Goal: Information Seeking & Learning: Find contact information

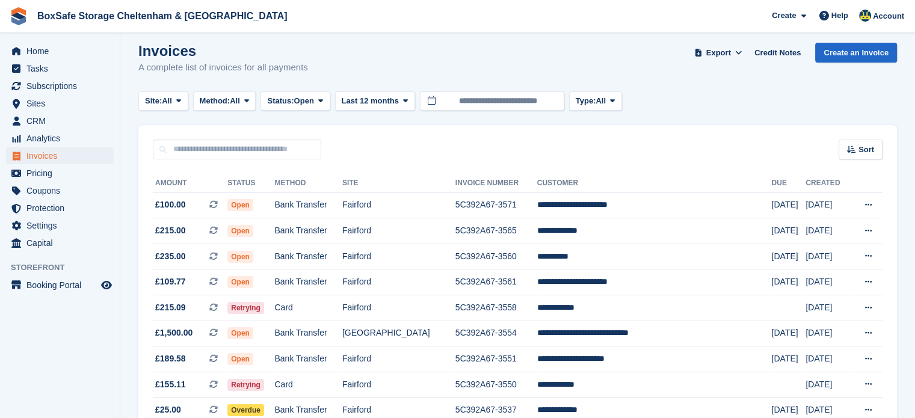
scroll to position [2, 0]
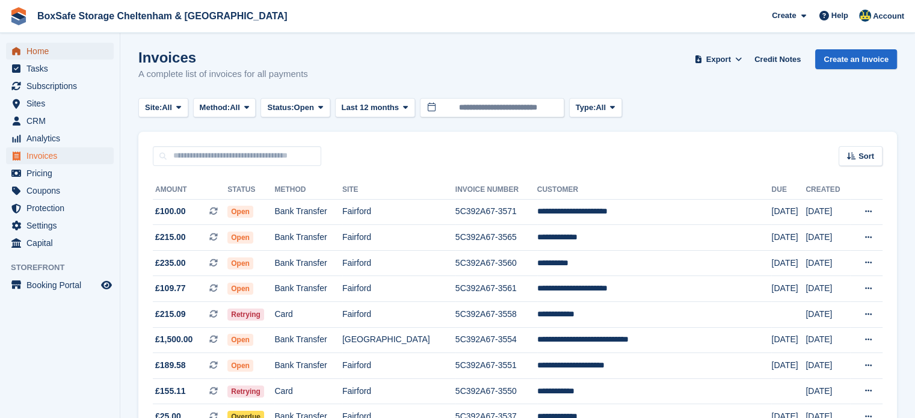
click at [58, 43] on span "Home" at bounding box center [62, 51] width 72 height 17
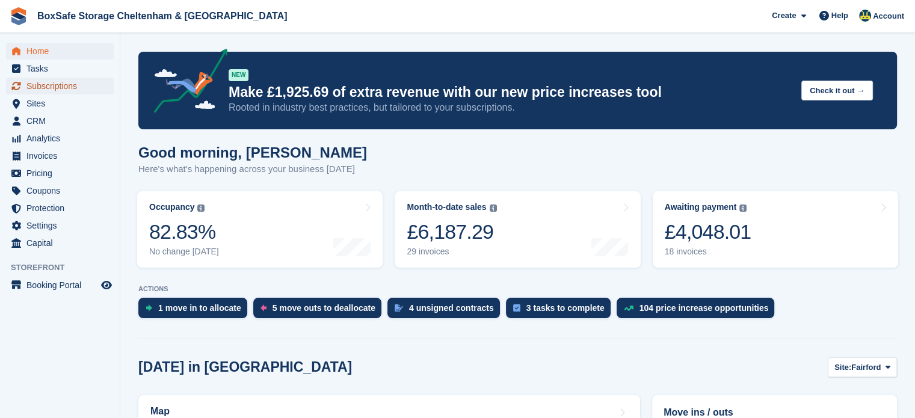
click at [70, 91] on span "Subscriptions" at bounding box center [62, 86] width 72 height 17
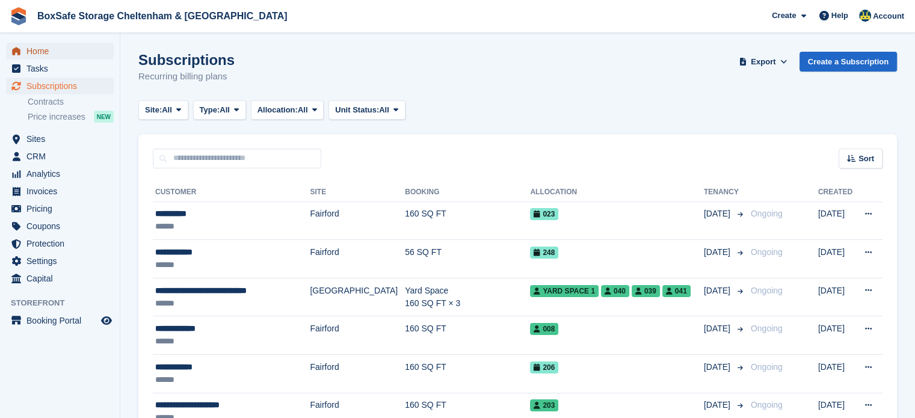
click at [55, 49] on span "Home" at bounding box center [62, 51] width 72 height 17
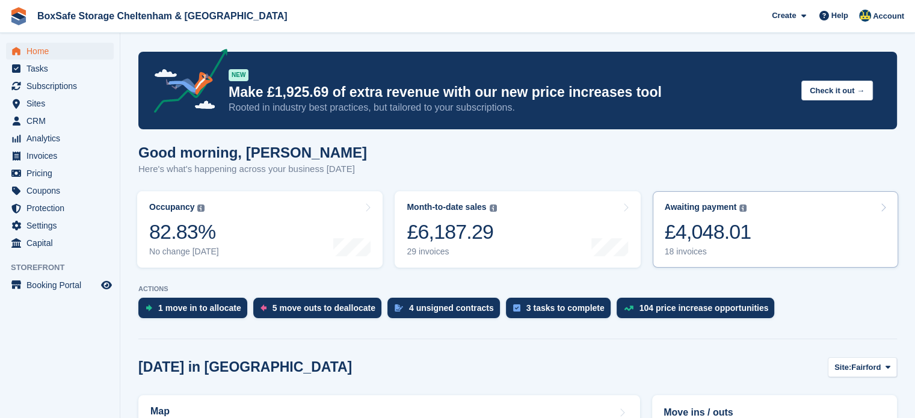
click at [774, 230] on link "Awaiting payment The total outstanding balance on all open invoices. £4,048.01 …" at bounding box center [775, 229] width 245 height 76
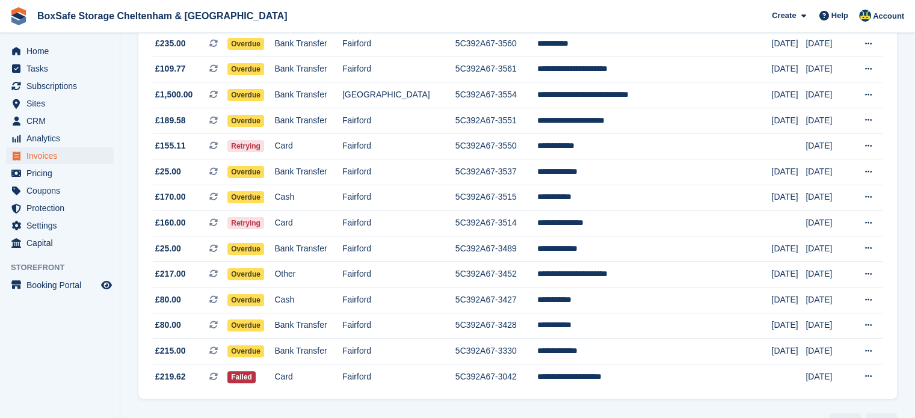
scroll to position [306, 0]
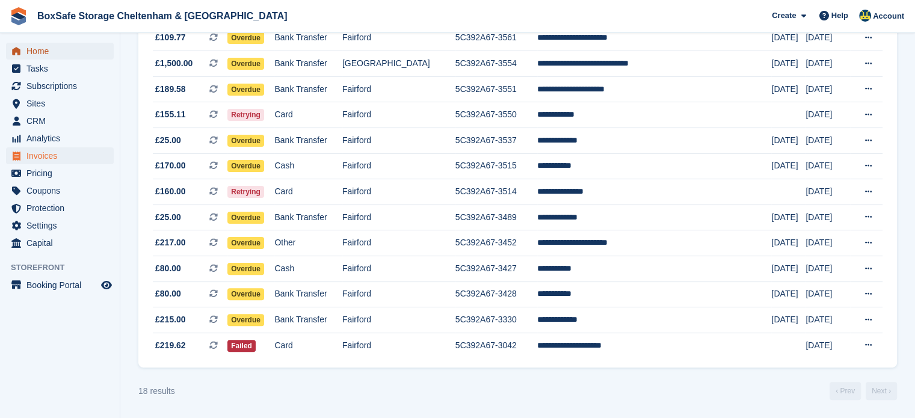
click at [55, 51] on span "Home" at bounding box center [62, 51] width 72 height 17
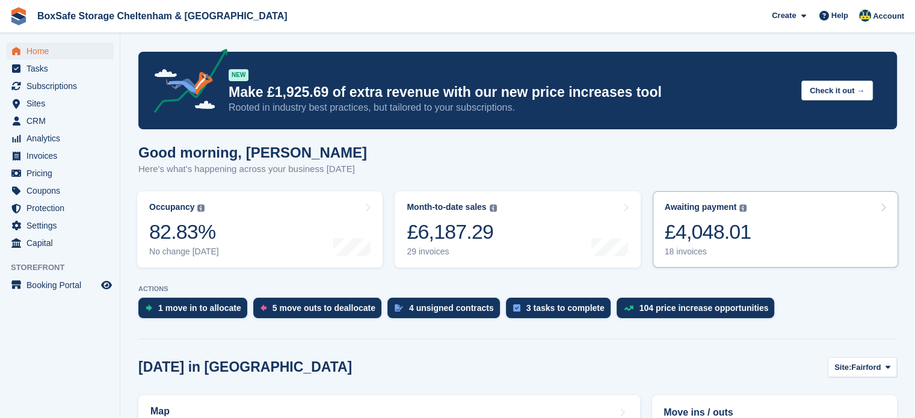
click at [743, 238] on div "£4,048.01" at bounding box center [708, 232] width 87 height 25
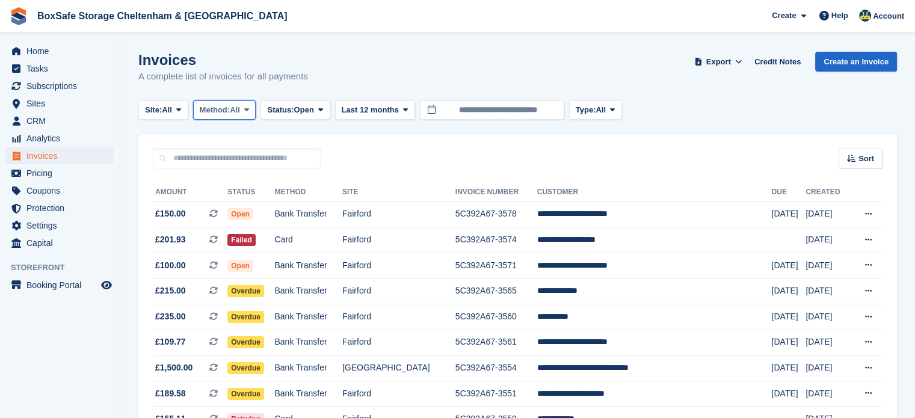
click at [223, 111] on span "Method:" at bounding box center [215, 110] width 31 height 12
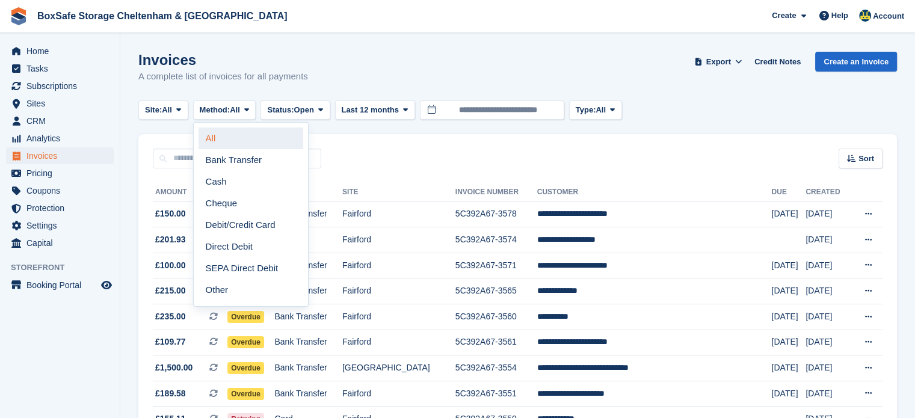
click at [239, 138] on link "All" at bounding box center [250, 139] width 105 height 22
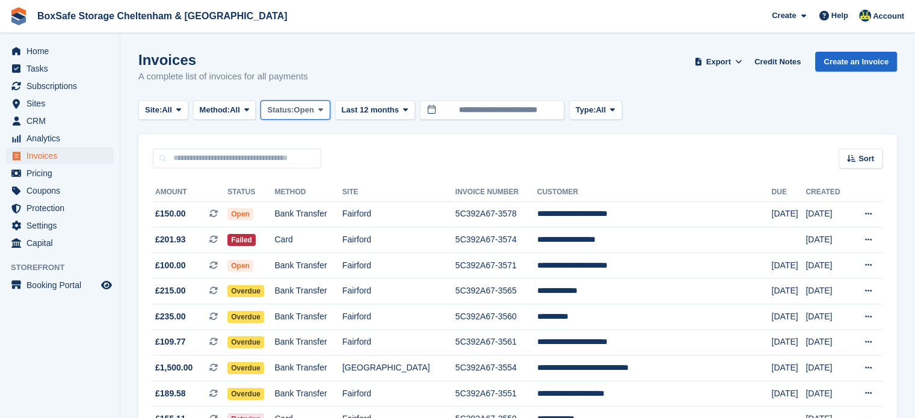
click at [310, 114] on span "Open" at bounding box center [304, 110] width 20 height 12
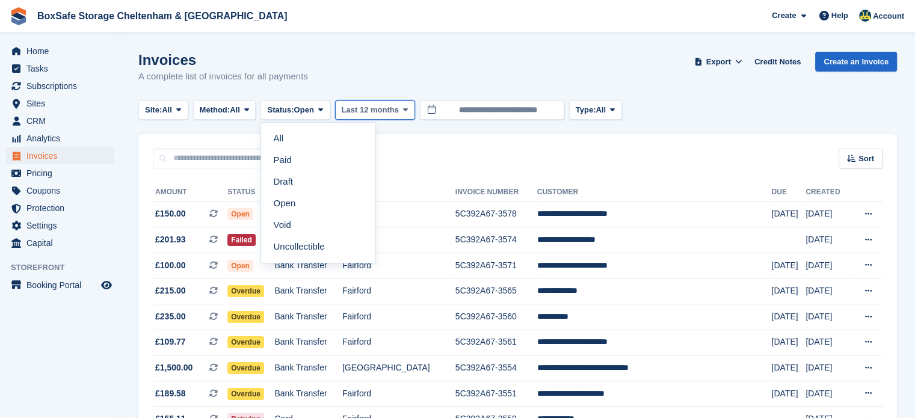
click at [401, 112] on span at bounding box center [406, 110] width 10 height 10
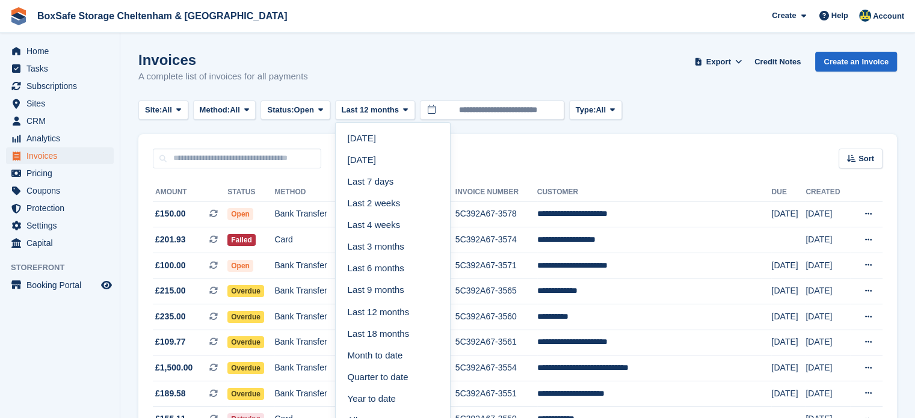
click at [375, 79] on div "Invoices A complete list of invoices for all payments Export Export Invoices Ex…" at bounding box center [517, 75] width 758 height 46
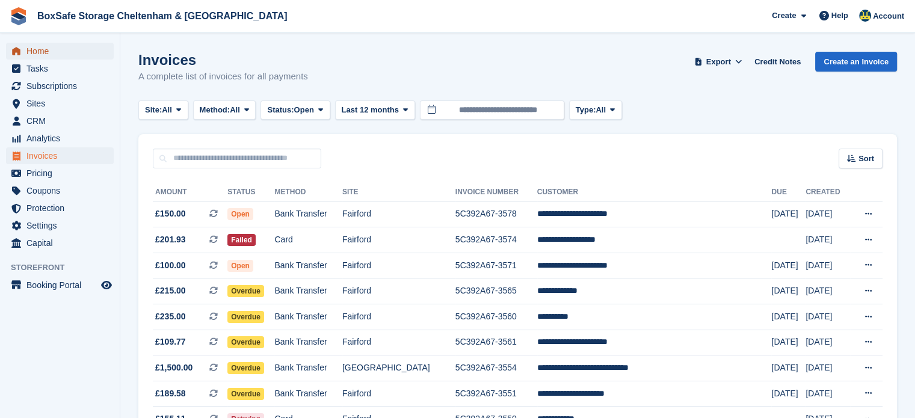
click at [49, 46] on span "Home" at bounding box center [62, 51] width 72 height 17
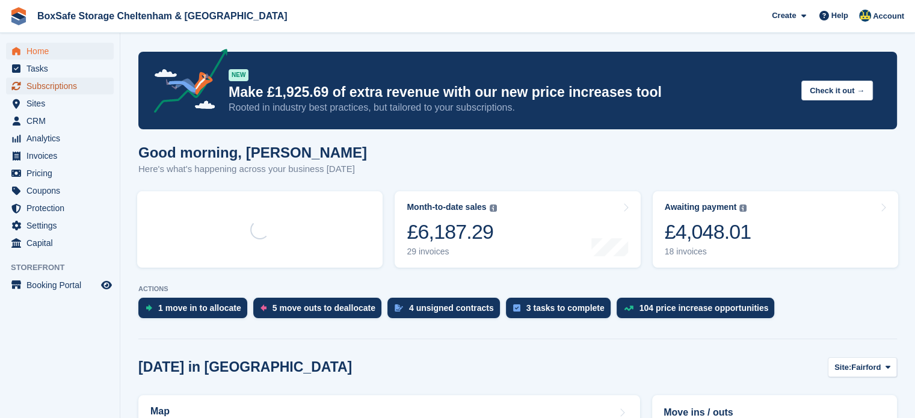
click at [70, 93] on span "Subscriptions" at bounding box center [62, 86] width 72 height 17
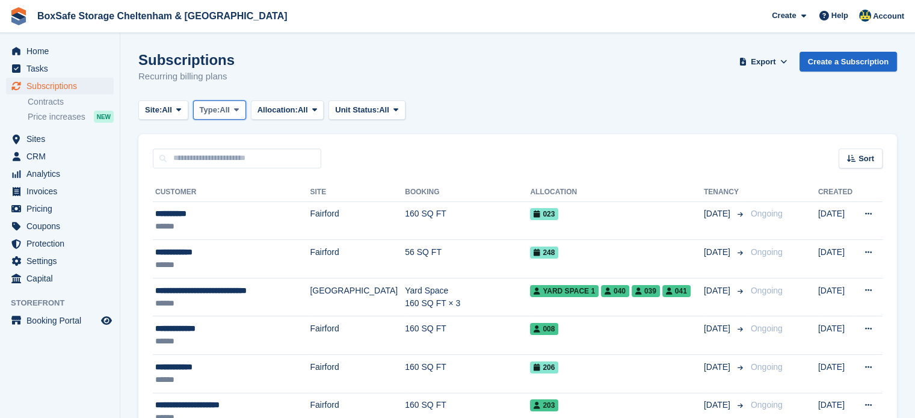
click at [231, 117] on button "Type: All" at bounding box center [219, 110] width 53 height 20
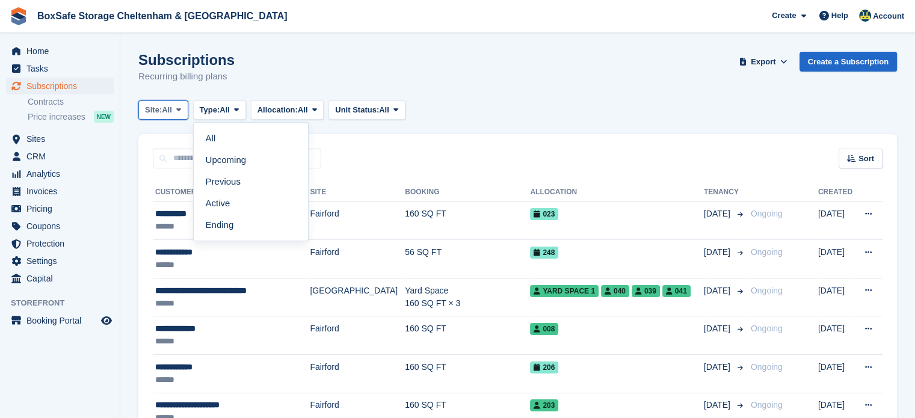
click at [169, 114] on span "All" at bounding box center [167, 110] width 10 height 12
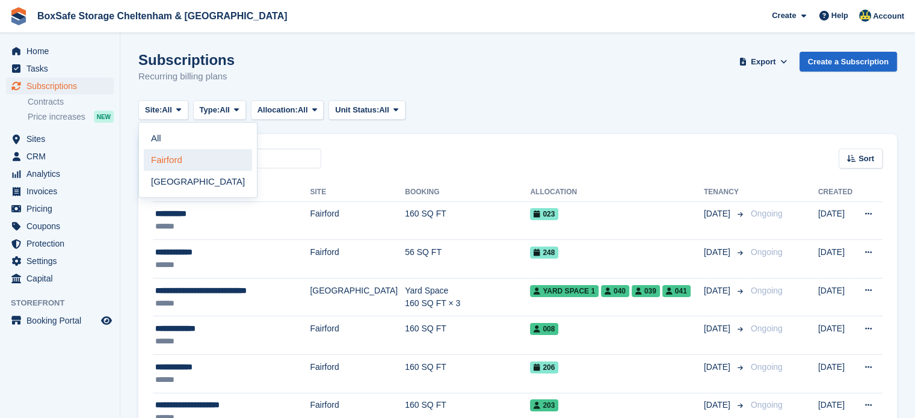
click at [176, 157] on link "Fairford" at bounding box center [198, 160] width 108 height 22
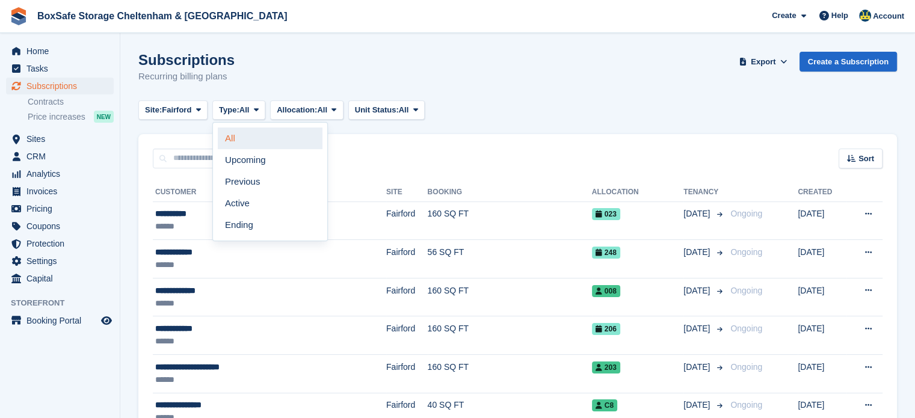
click at [277, 136] on link "All" at bounding box center [270, 139] width 105 height 22
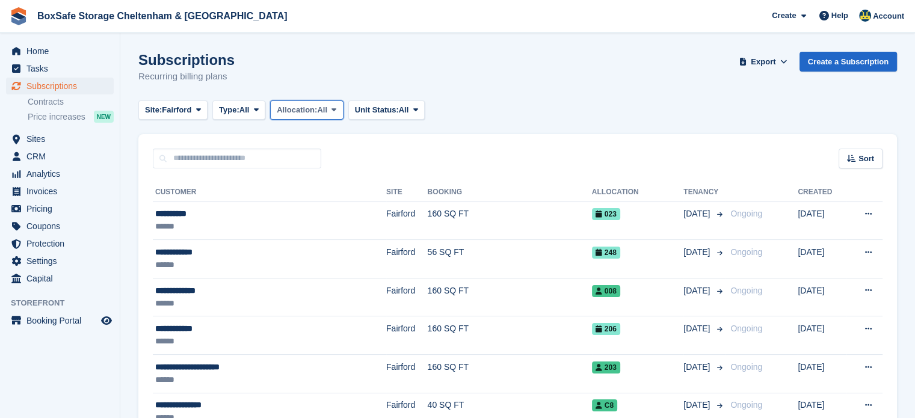
click at [300, 114] on span "Allocation:" at bounding box center [297, 110] width 40 height 12
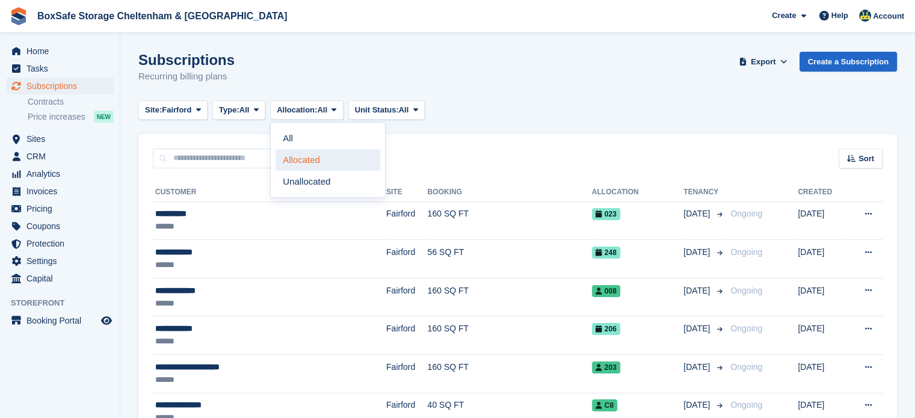
click at [316, 158] on link "Allocated" at bounding box center [327, 160] width 105 height 22
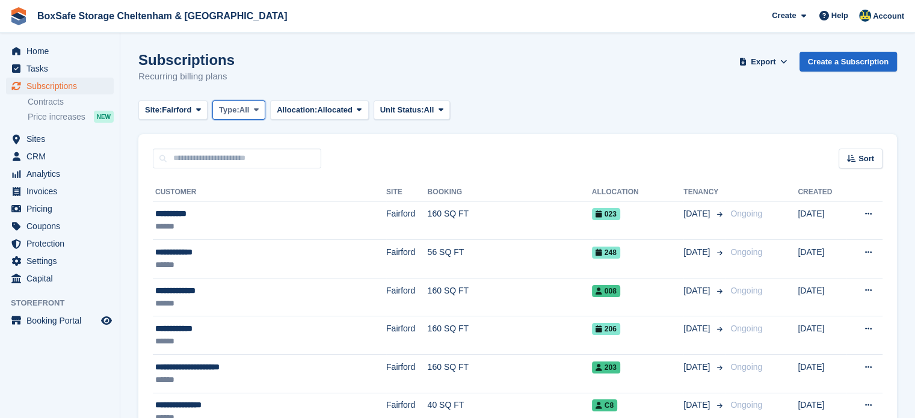
click at [265, 115] on button "Type: All" at bounding box center [238, 110] width 53 height 20
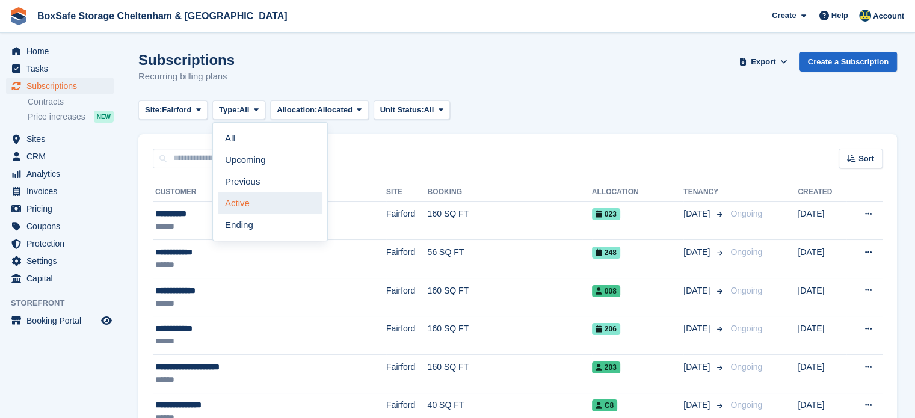
click at [262, 205] on link "Active" at bounding box center [270, 203] width 105 height 22
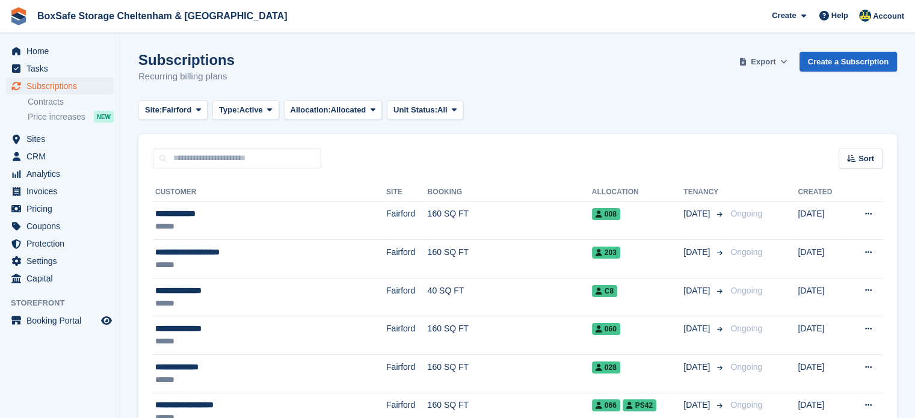
click at [774, 68] on button "Export" at bounding box center [763, 62] width 53 height 20
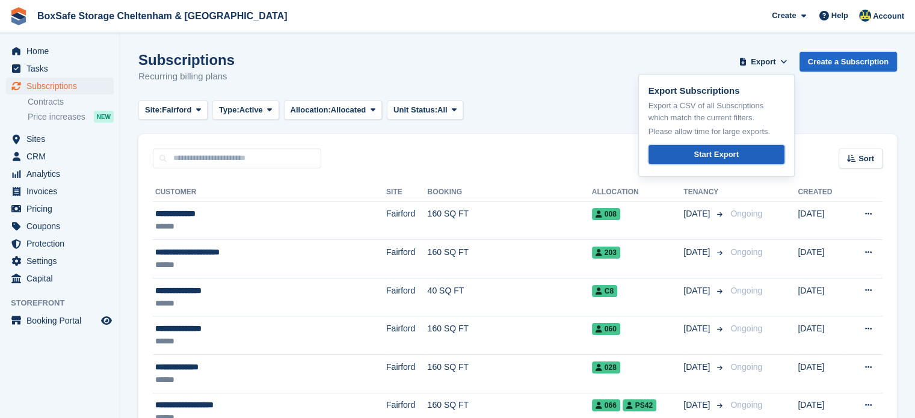
click at [715, 155] on div "Start Export" at bounding box center [716, 155] width 45 height 12
click at [72, 78] on span "Subscriptions" at bounding box center [62, 86] width 72 height 17
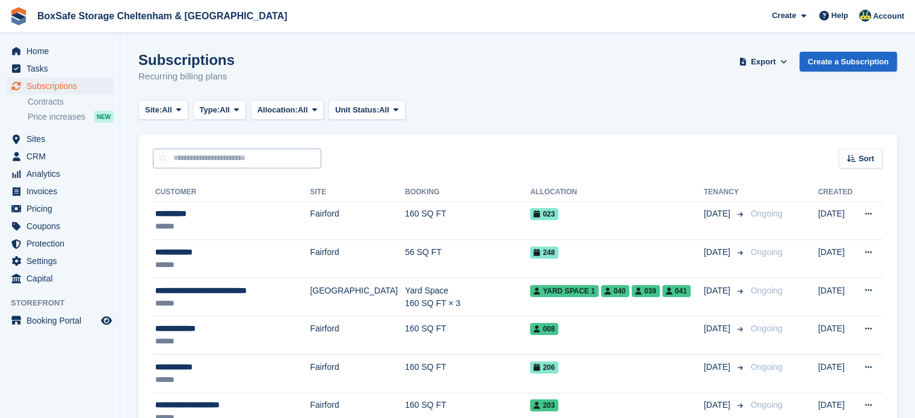
click at [212, 158] on input "text" at bounding box center [237, 159] width 168 height 20
type input "*****"
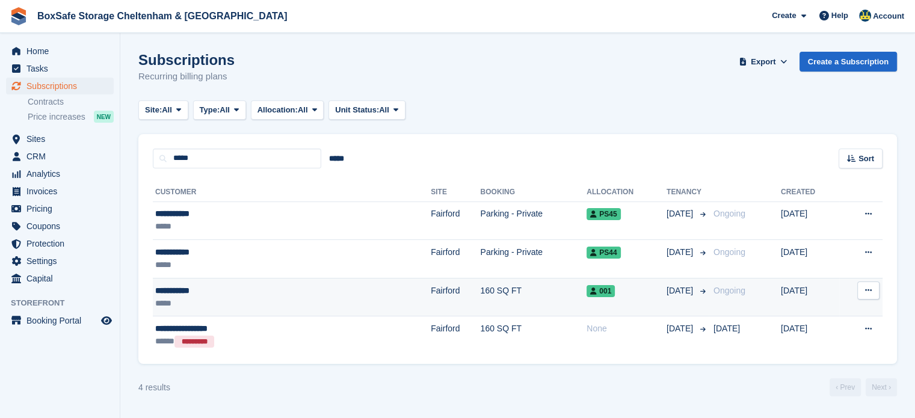
click at [586, 304] on td "001" at bounding box center [626, 297] width 80 height 38
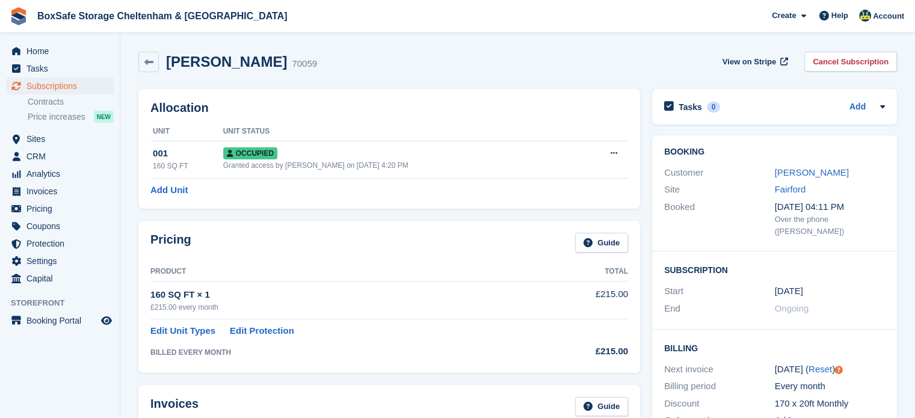
click at [780, 164] on div "Customer David Ellis" at bounding box center [774, 172] width 221 height 17
click at [808, 175] on link "David Ellis" at bounding box center [812, 172] width 74 height 10
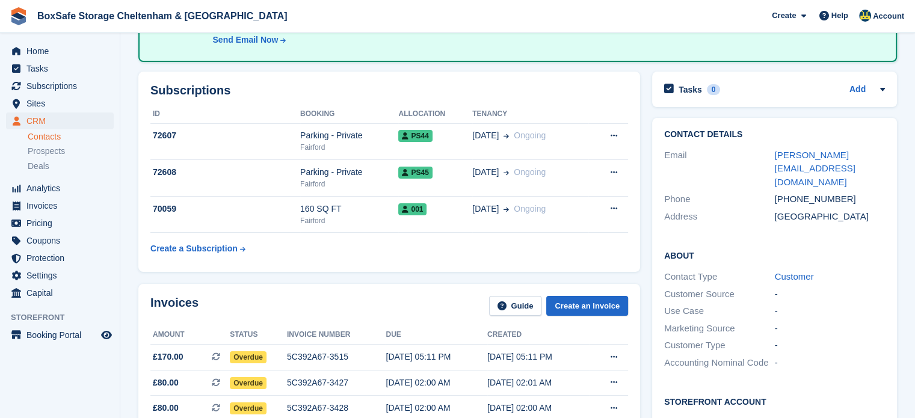
scroll to position [159, 0]
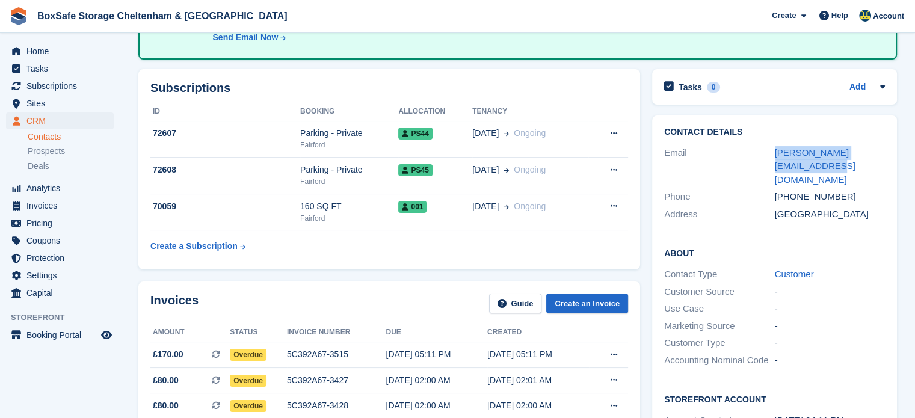
drag, startPoint x: 789, startPoint y: 166, endPoint x: 769, endPoint y: 156, distance: 22.3
click at [769, 156] on div "Email dave.ellis196115@gmail.com" at bounding box center [774, 166] width 221 height 45
copy div "dave.ellis196115@gmail.com"
click at [64, 86] on span "Subscriptions" at bounding box center [62, 86] width 72 height 17
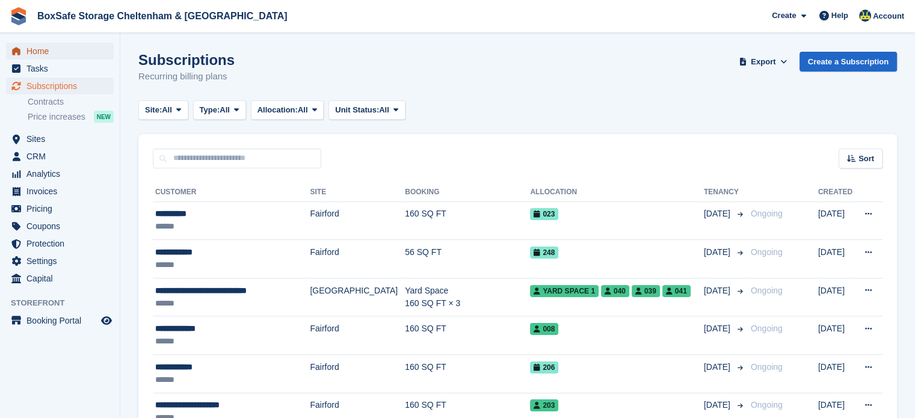
click at [79, 51] on span "Home" at bounding box center [62, 51] width 72 height 17
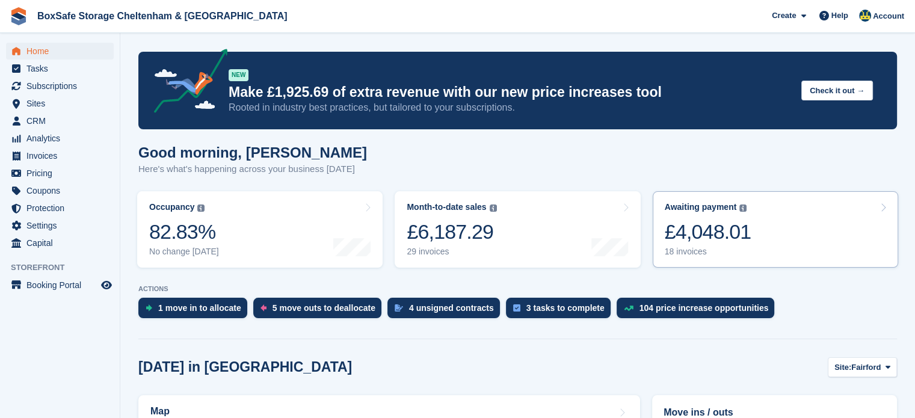
click at [755, 254] on link "Awaiting payment The total outstanding balance on all open invoices. £4,048.01 …" at bounding box center [775, 229] width 245 height 76
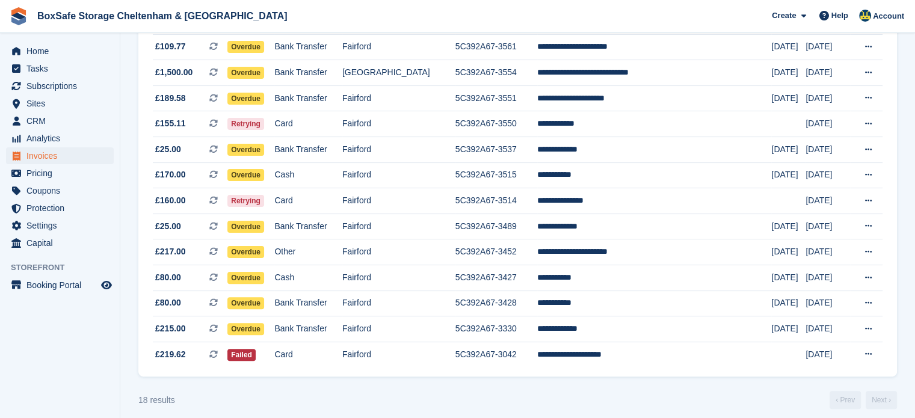
scroll to position [296, 0]
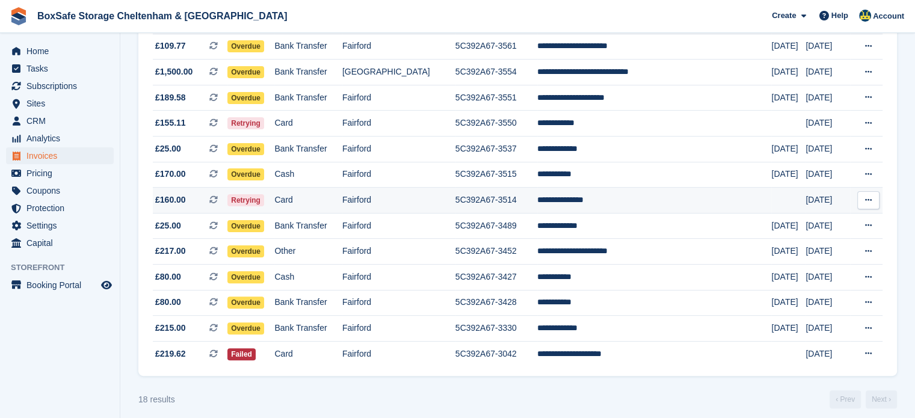
click at [528, 206] on td "5C392A67-3514" at bounding box center [496, 201] width 82 height 26
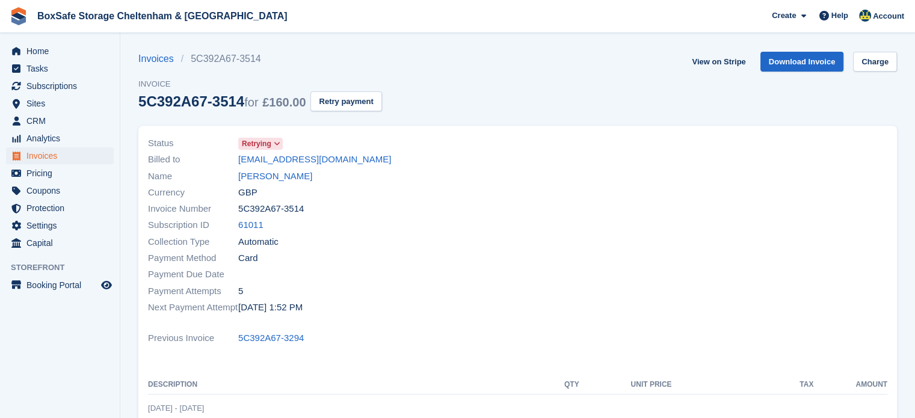
drag, startPoint x: 337, startPoint y: 161, endPoint x: 233, endPoint y: 164, distance: 103.5
click at [233, 164] on div "Billed to kamilmurowana@wp.pl" at bounding box center [329, 160] width 363 height 16
copy div "kamilmurowana@wp.pl"
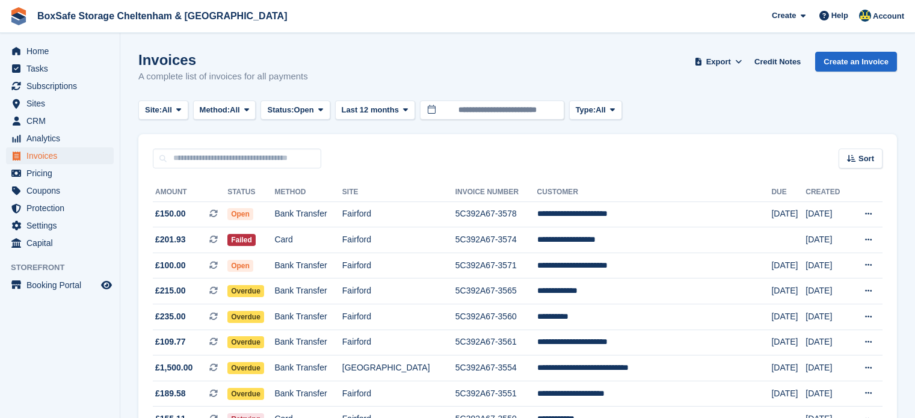
scroll to position [296, 0]
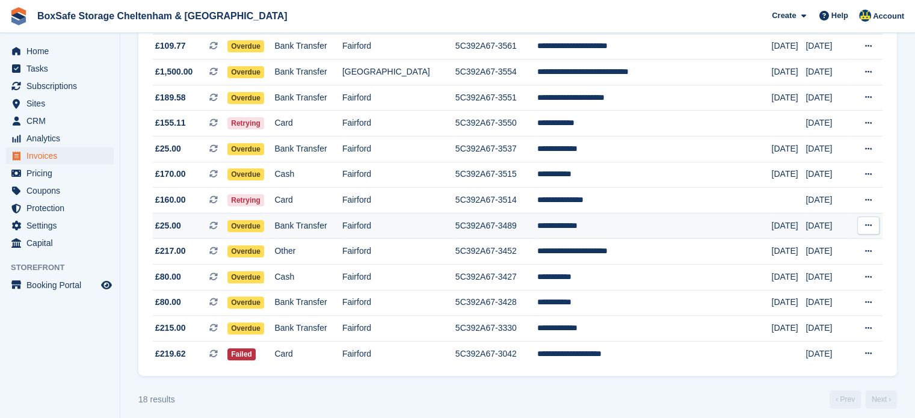
click at [608, 231] on td "**********" at bounding box center [654, 226] width 235 height 26
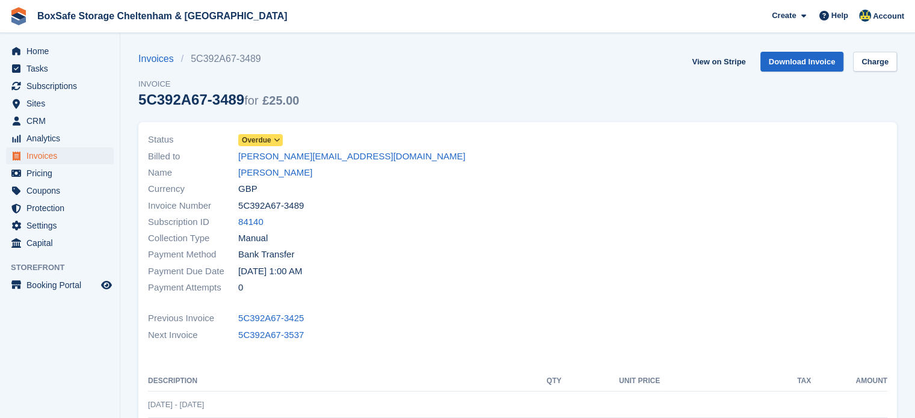
drag, startPoint x: 334, startPoint y: 156, endPoint x: 233, endPoint y: 161, distance: 101.8
click at [233, 161] on div "Billed to jamie.cutting@me.com" at bounding box center [329, 156] width 363 height 16
copy div "jamie.cutting@me.com"
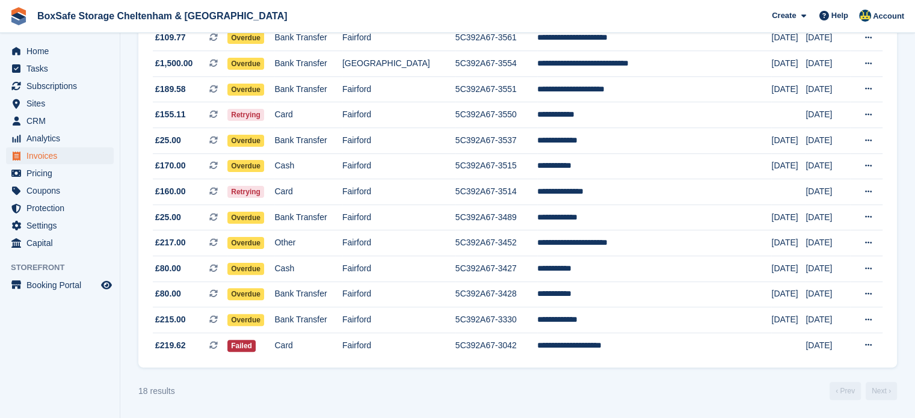
scroll to position [257, 0]
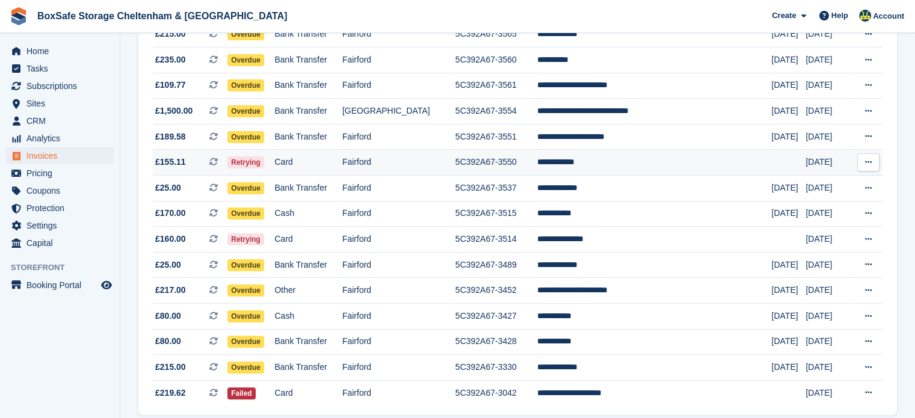
click at [585, 161] on td "**********" at bounding box center [654, 163] width 235 height 26
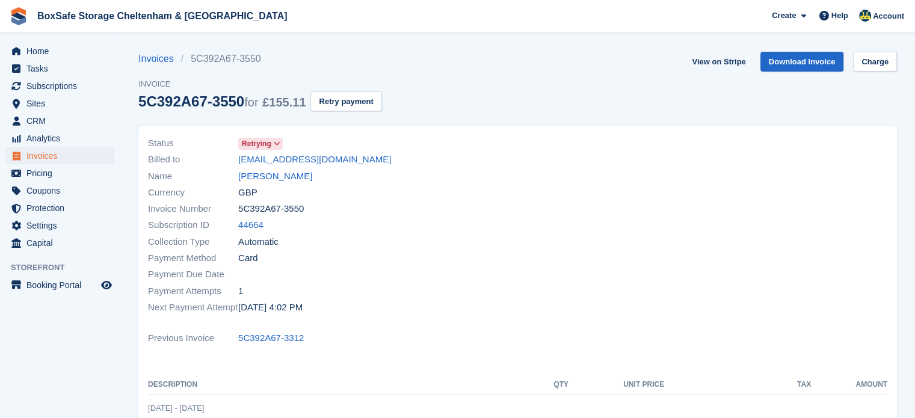
drag, startPoint x: 351, startPoint y: 161, endPoint x: 235, endPoint y: 168, distance: 116.9
click at [235, 168] on div "Status Retrying Billed to [EMAIL_ADDRESS][DOMAIN_NAME] Name [PERSON_NAME] Curre…" at bounding box center [329, 225] width 377 height 195
click at [346, 170] on div "Name [PERSON_NAME]" at bounding box center [329, 176] width 363 height 16
drag, startPoint x: 350, startPoint y: 162, endPoint x: 235, endPoint y: 164, distance: 114.9
click at [235, 164] on div "Billed to glynandrews99@gmail.com" at bounding box center [329, 160] width 363 height 16
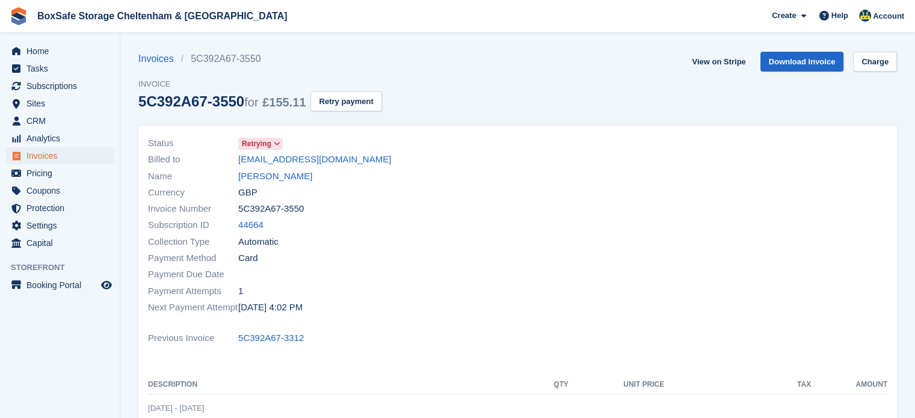
copy div "glynandrews99@gmail.com"
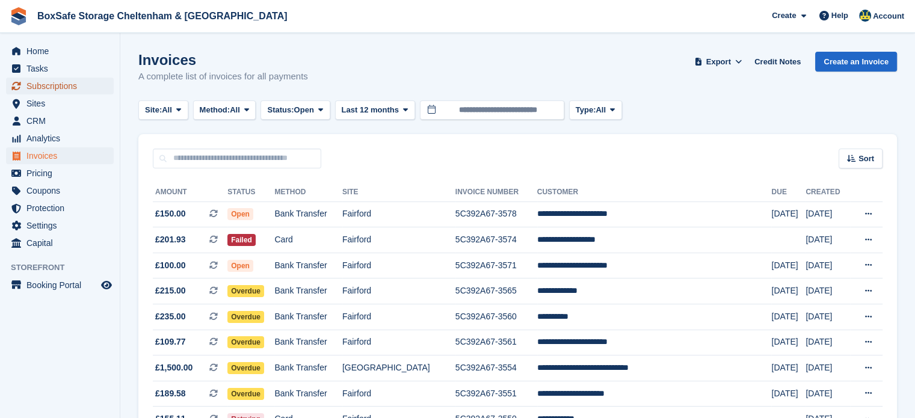
click at [83, 91] on span "Subscriptions" at bounding box center [62, 86] width 72 height 17
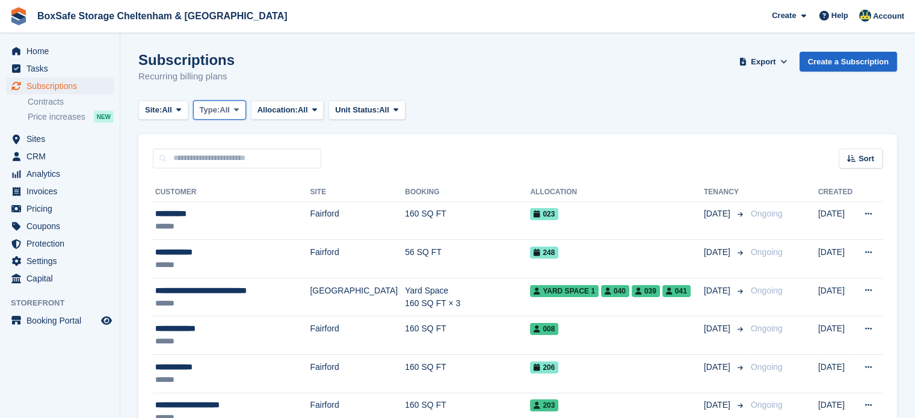
click at [219, 112] on span "Type:" at bounding box center [210, 110] width 20 height 12
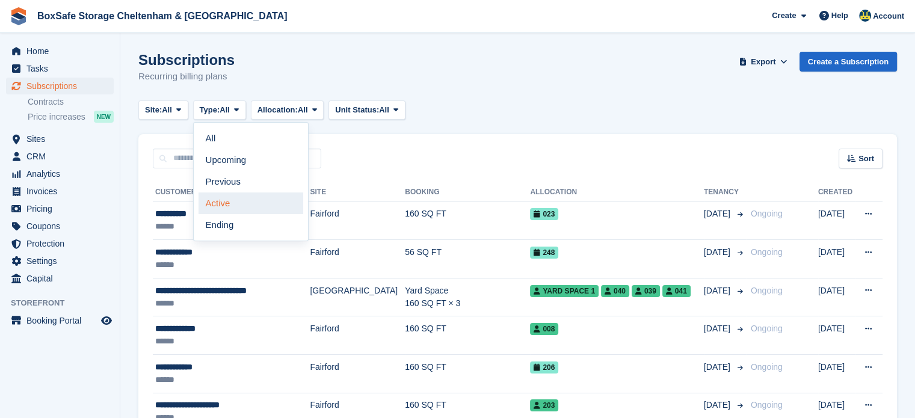
click at [239, 204] on link "Active" at bounding box center [250, 203] width 105 height 22
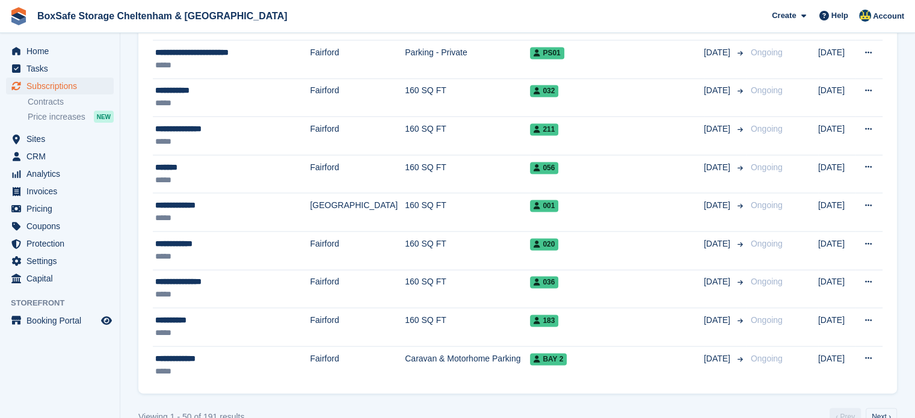
scroll to position [1750, 0]
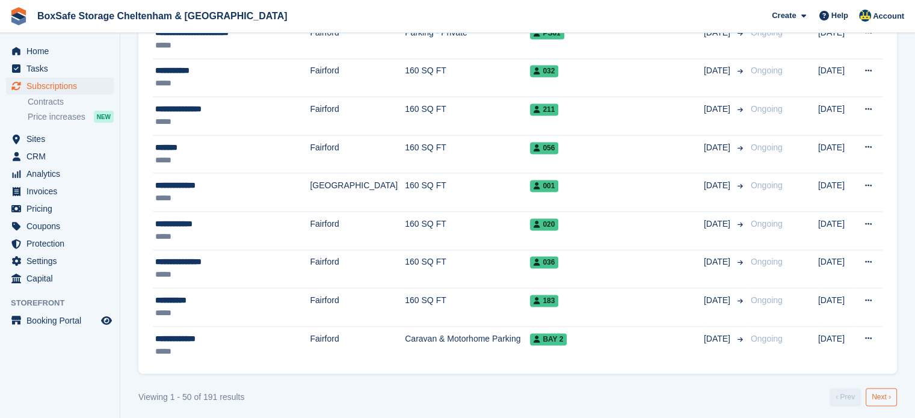
click at [880, 388] on link "Next ›" at bounding box center [881, 397] width 31 height 18
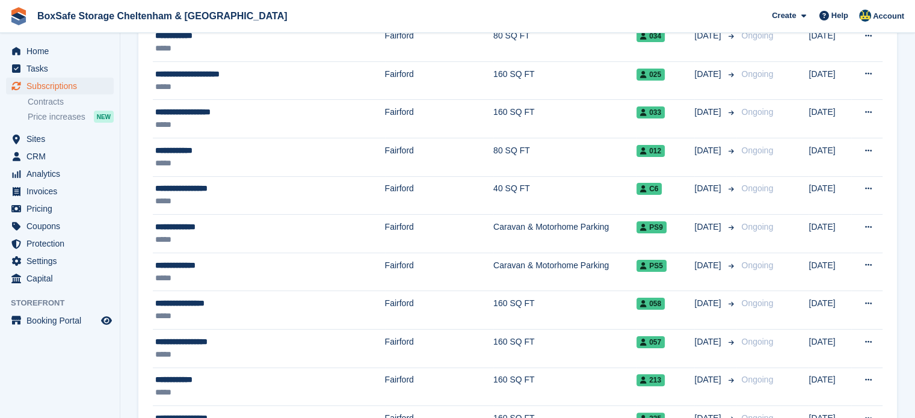
scroll to position [219, 0]
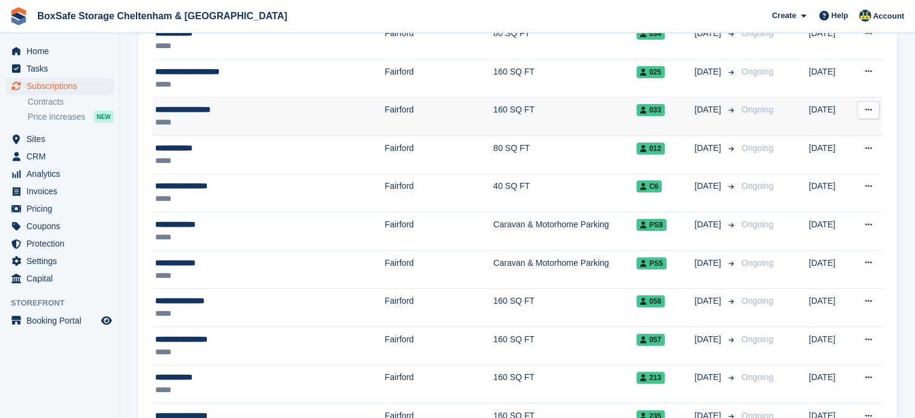
click at [709, 126] on td "30 May" at bounding box center [715, 116] width 42 height 38
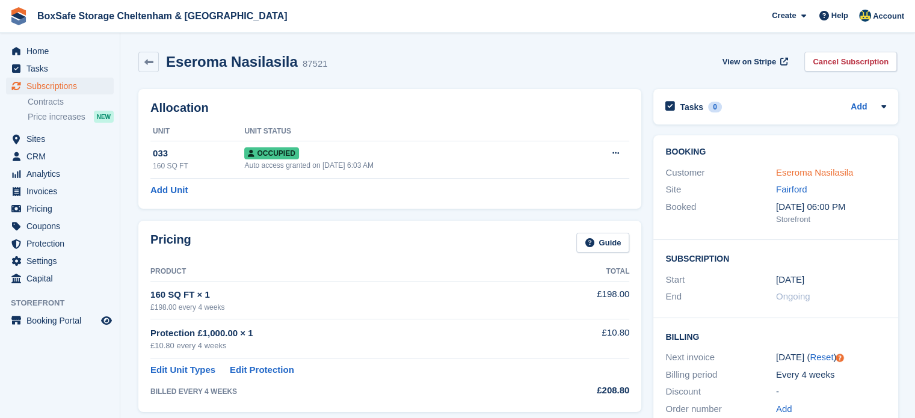
click at [806, 173] on link "Eseroma Nasilasila" at bounding box center [814, 172] width 77 height 10
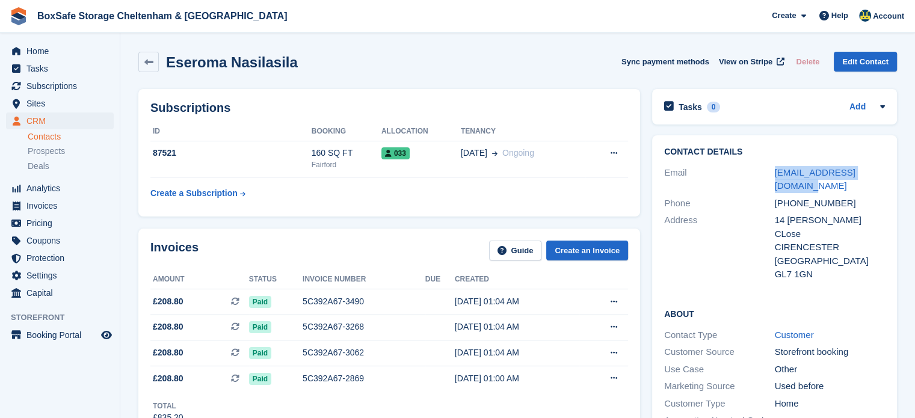
drag, startPoint x: 882, startPoint y: 173, endPoint x: 751, endPoint y: 176, distance: 131.2
click at [751, 176] on div "Email bulataxis2514@gmail.com" at bounding box center [774, 179] width 221 height 31
copy div "bulataxis2514@gmail.com"
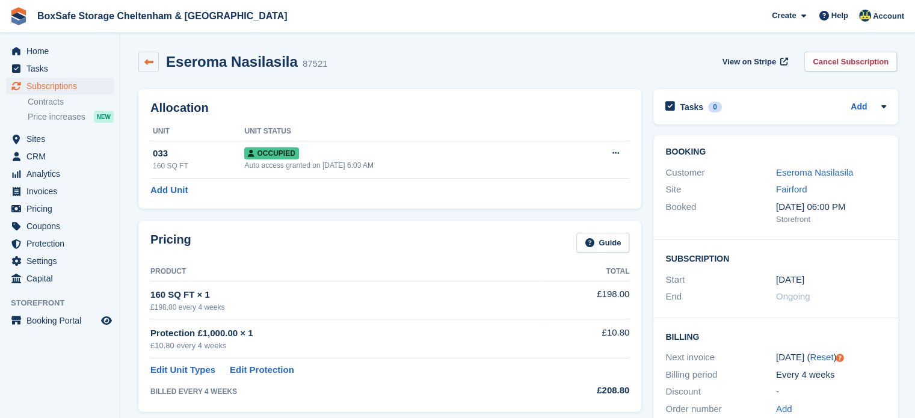
click at [140, 63] on link at bounding box center [148, 62] width 20 height 20
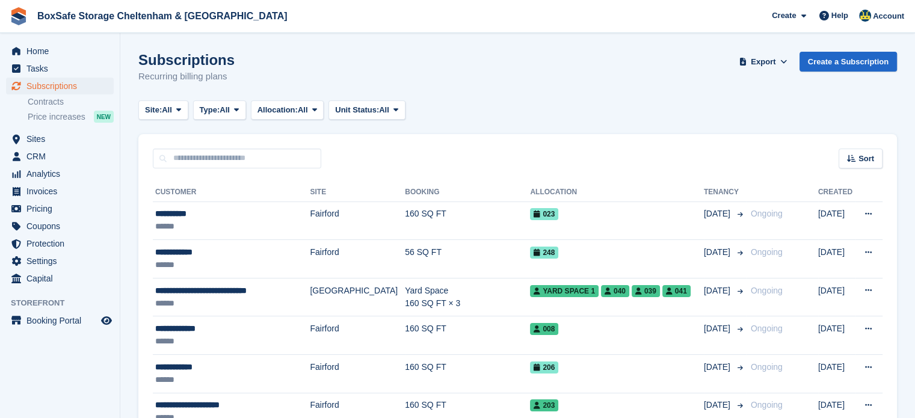
click at [140, 63] on h1 "Subscriptions" at bounding box center [186, 60] width 96 height 16
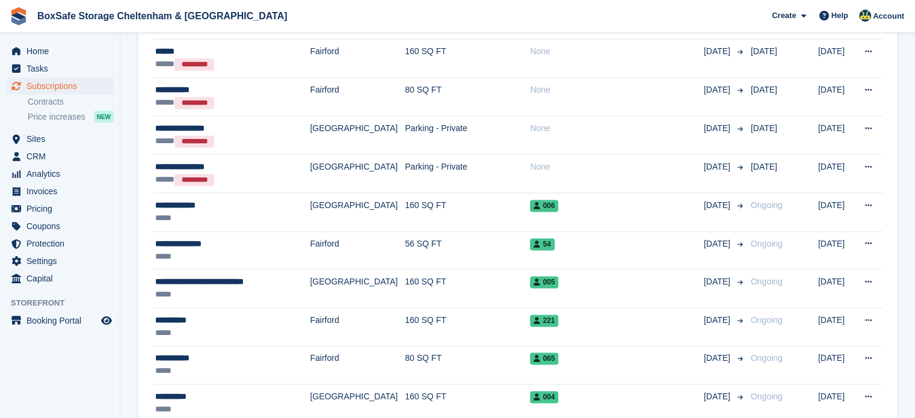
scroll to position [1753, 0]
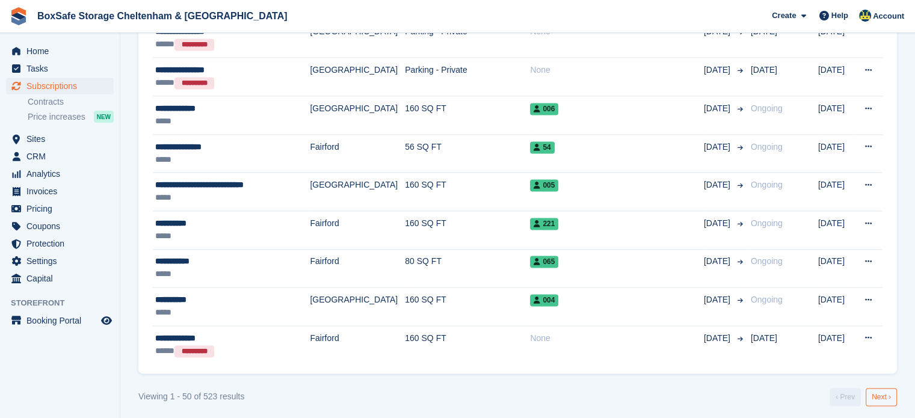
click at [877, 393] on link "Next ›" at bounding box center [881, 397] width 31 height 18
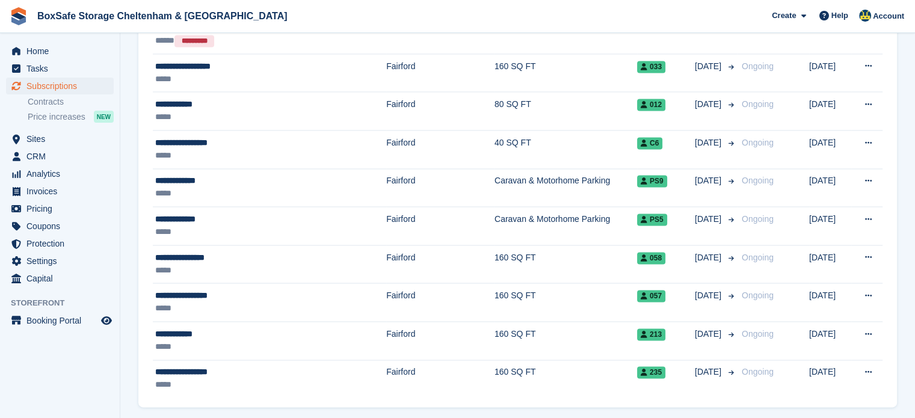
scroll to position [1755, 0]
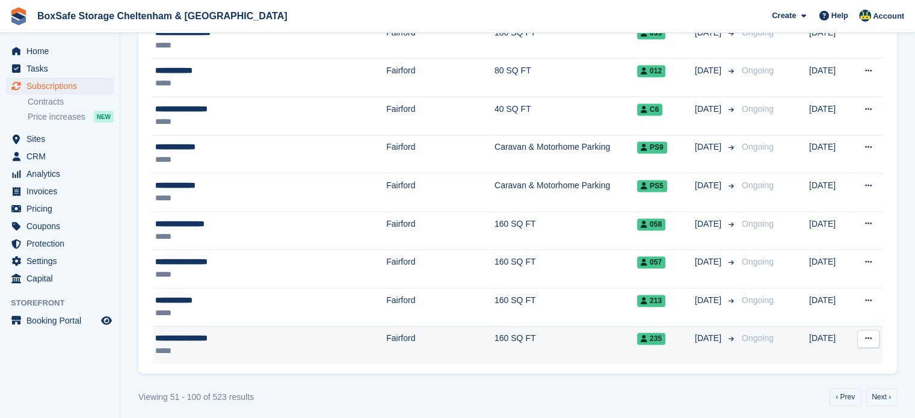
click at [814, 329] on td "15 May" at bounding box center [830, 345] width 42 height 38
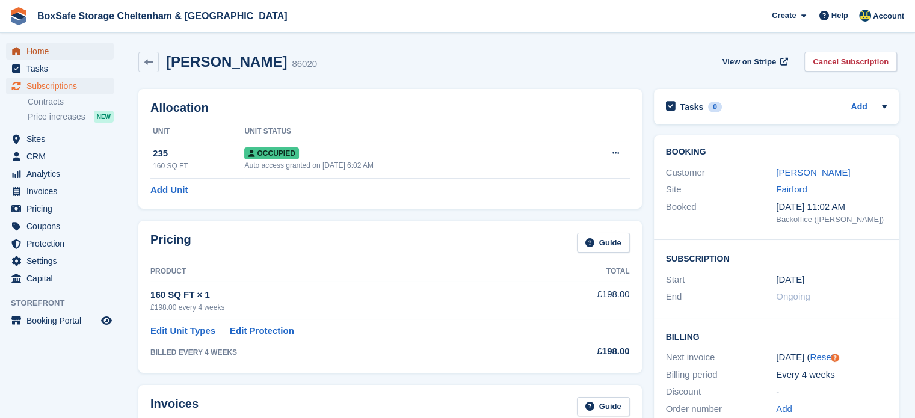
click at [50, 57] on span "Home" at bounding box center [62, 51] width 72 height 17
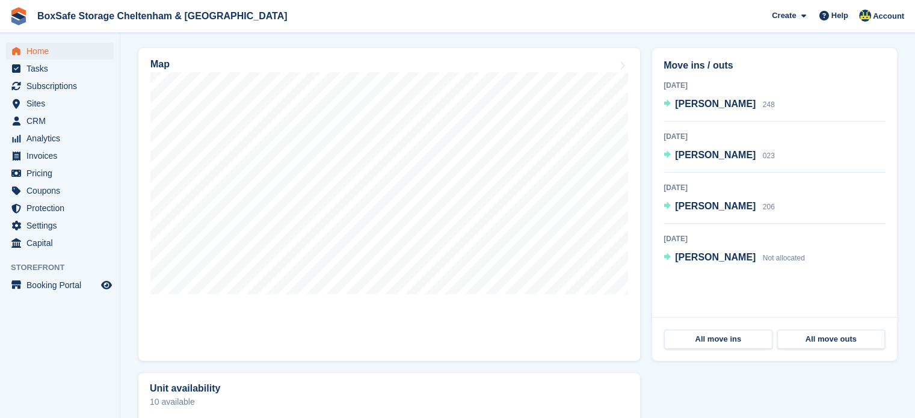
scroll to position [350, 0]
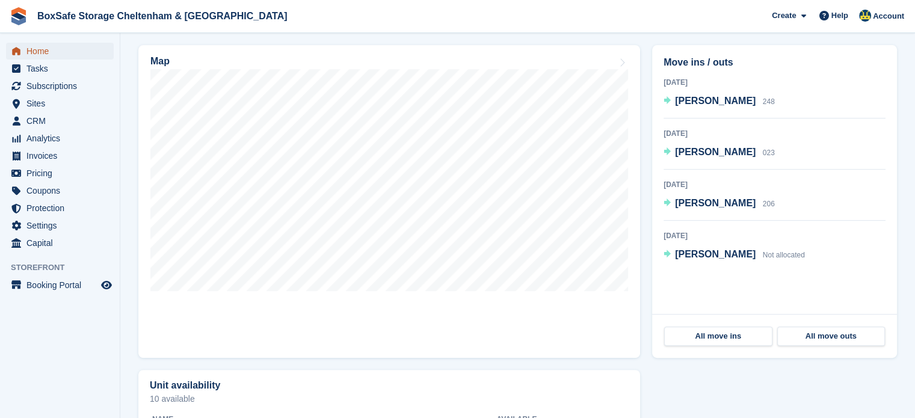
click at [52, 52] on span "Home" at bounding box center [62, 51] width 72 height 17
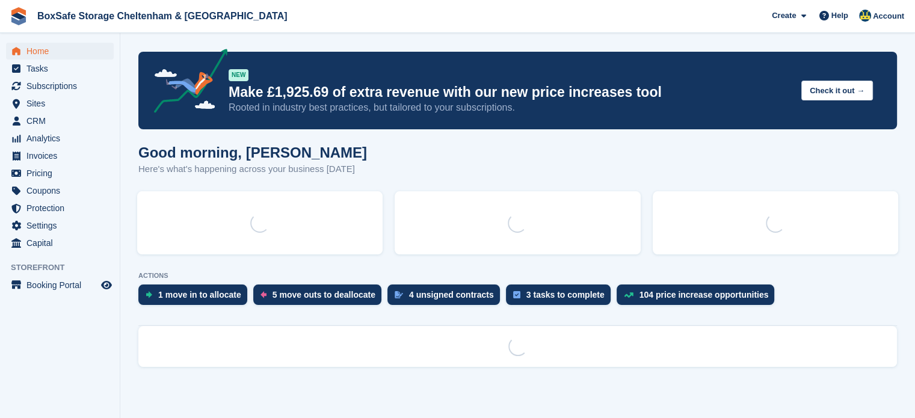
scroll to position [0, 0]
